Goal: Information Seeking & Learning: Learn about a topic

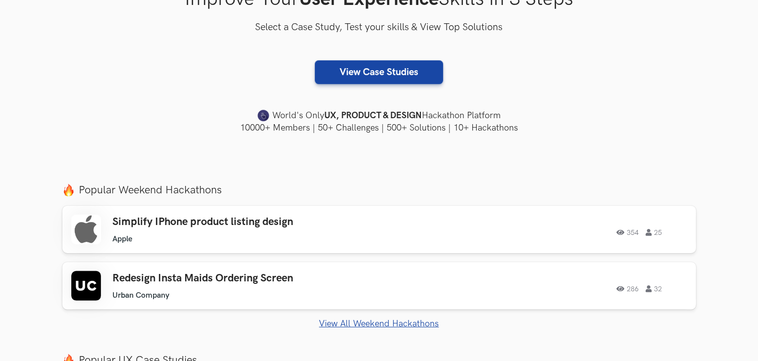
scroll to position [234, 0]
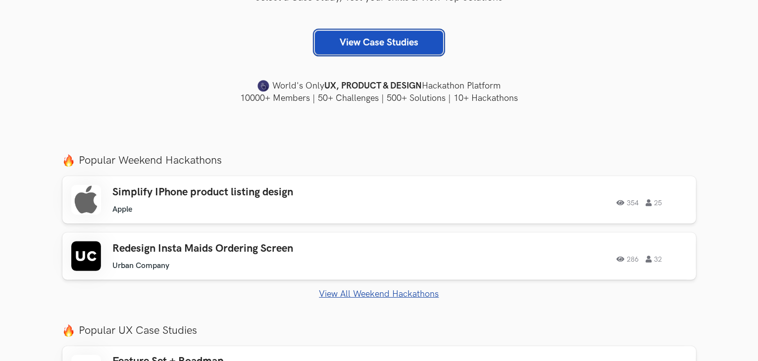
click at [422, 34] on link "View Case Studies" at bounding box center [379, 43] width 128 height 24
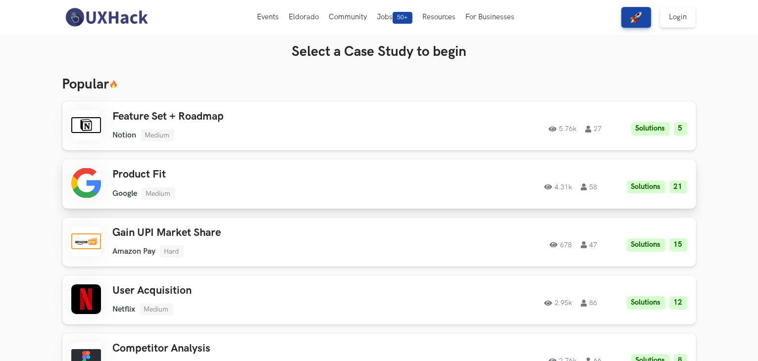
click at [426, 185] on div "4.31k 58 Solutions 21" at bounding box center [552, 184] width 269 height 19
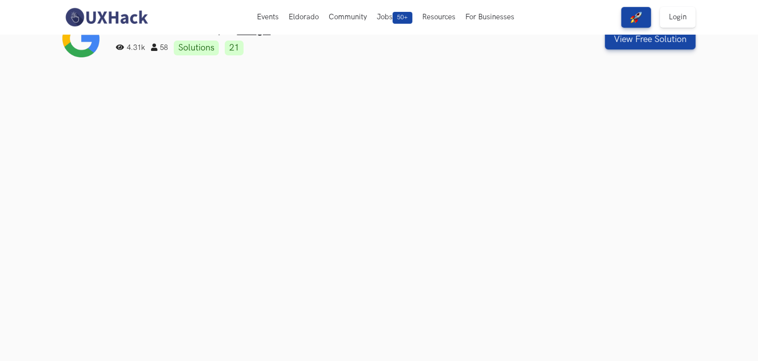
scroll to position [23, 0]
